Goal: Obtain resource: Download file/media

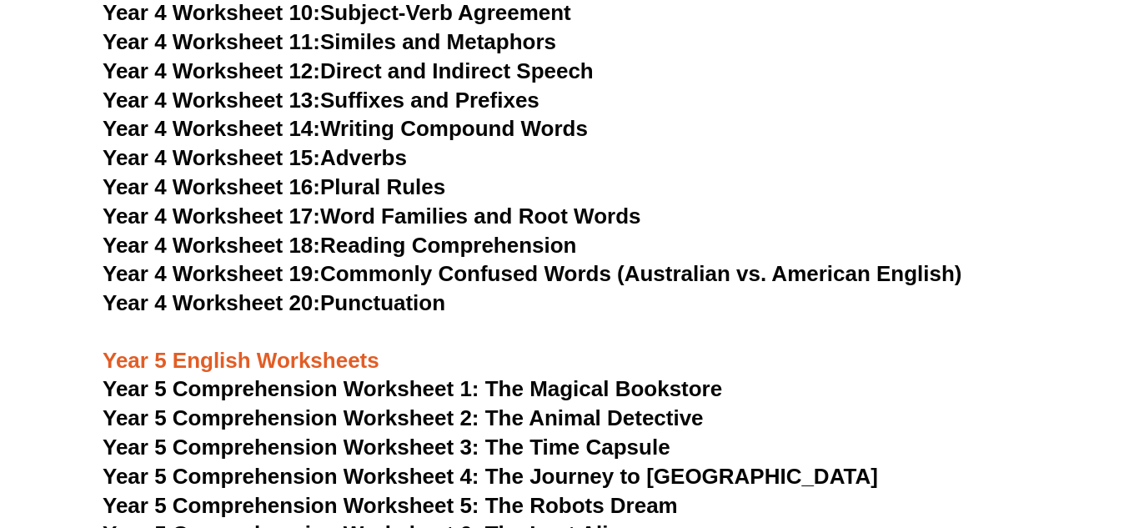
scroll to position [7306, 0]
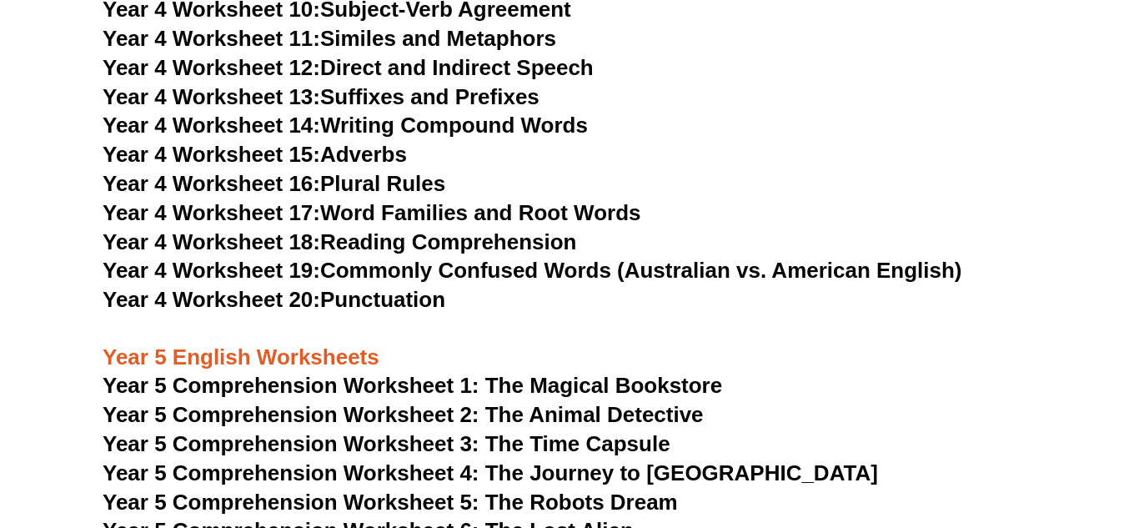
click at [463, 384] on span "Year 5 Comprehension Worksheet 1: The Magical Bookstore" at bounding box center [413, 385] width 620 height 25
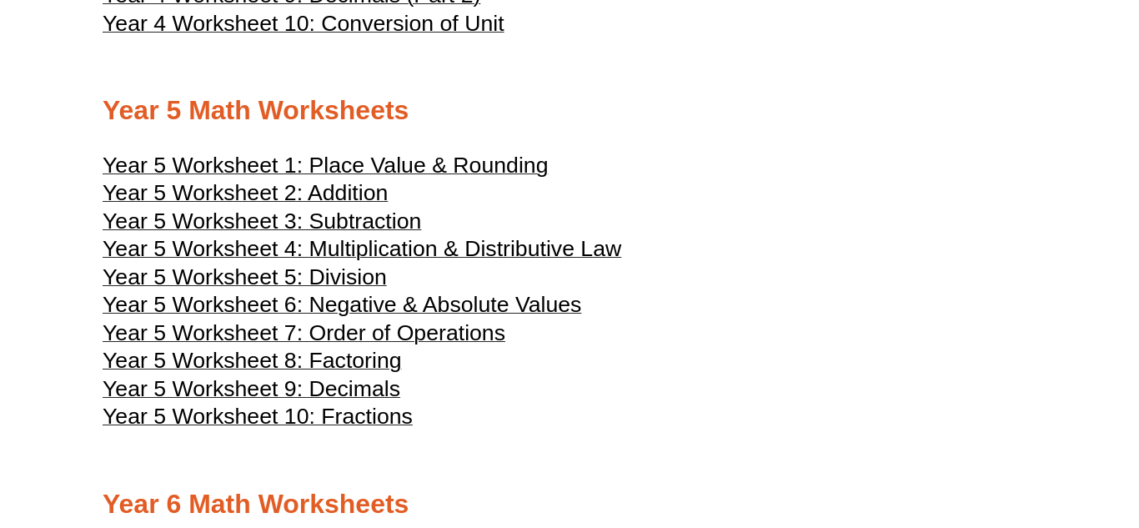
scroll to position [2438, 0]
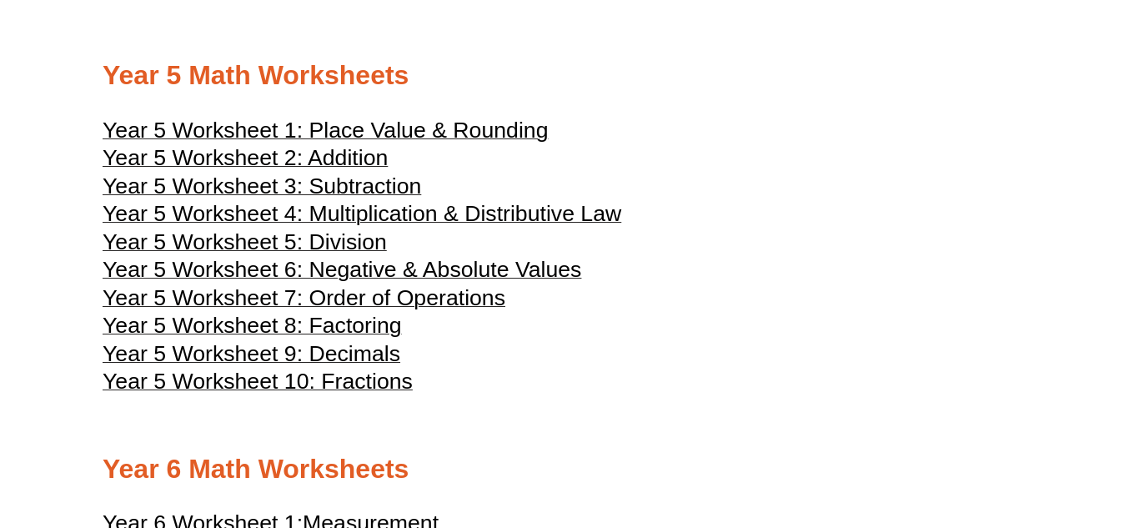
click at [219, 143] on span "Year 5 Worksheet 1: Place Value & Rounding" at bounding box center [325, 130] width 445 height 25
